Goal: Information Seeking & Learning: Check status

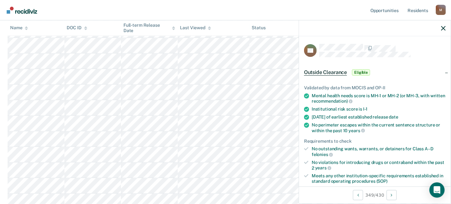
scroll to position [2434, 0]
